Goal: Information Seeking & Learning: Learn about a topic

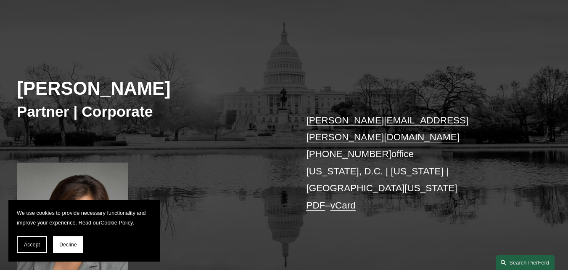
scroll to position [140, 0]
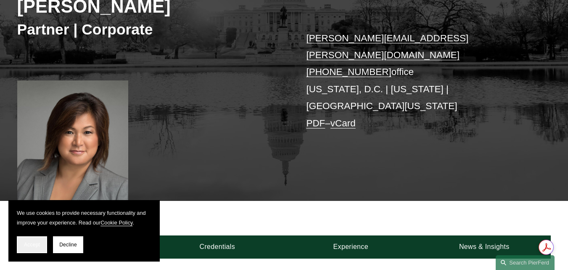
click at [29, 244] on span "Accept" at bounding box center [32, 244] width 16 height 6
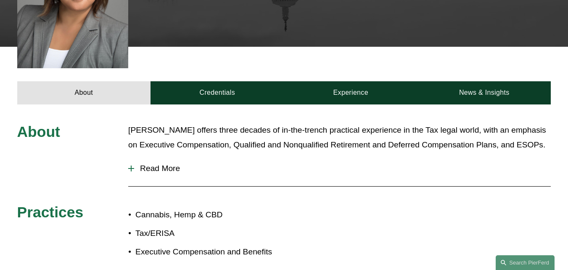
scroll to position [301, 0]
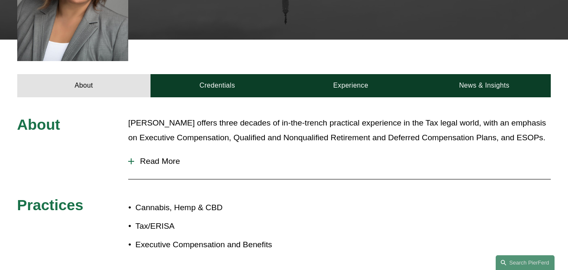
click at [149, 156] on span "Read More" at bounding box center [342, 160] width 417 height 9
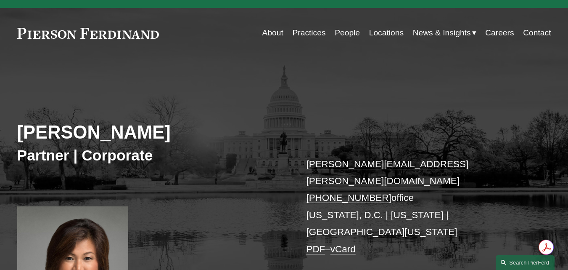
scroll to position [0, 0]
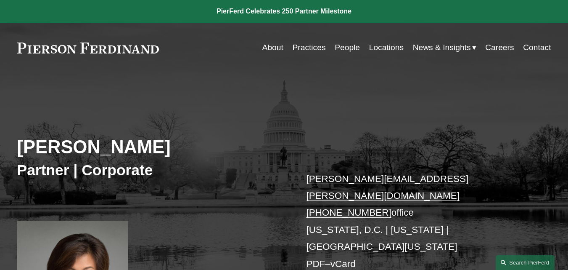
click at [277, 46] on link "About" at bounding box center [272, 48] width 21 height 16
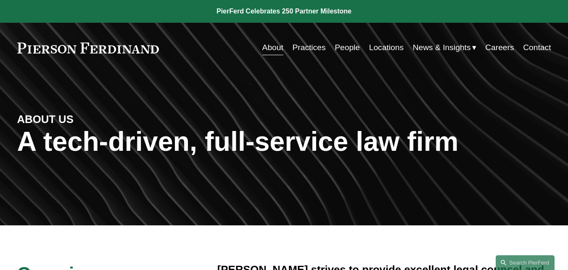
click at [0, 0] on span "News" at bounding box center [0, 0] width 0 height 0
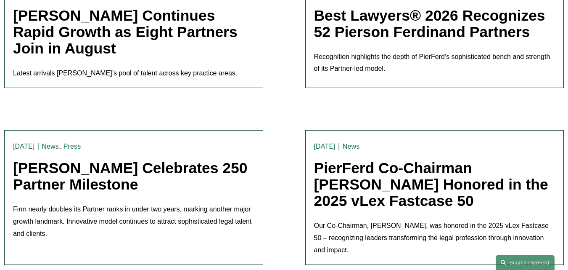
scroll to position [270, 0]
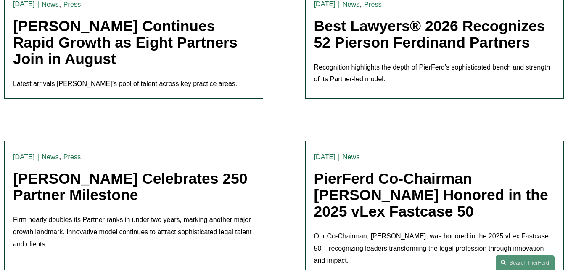
click at [403, 33] on link "Best Lawyers® 2026 Recognizes 52 Pierson Ferdinand Partners" at bounding box center [429, 34] width 231 height 33
